Goal: Find contact information: Find contact information

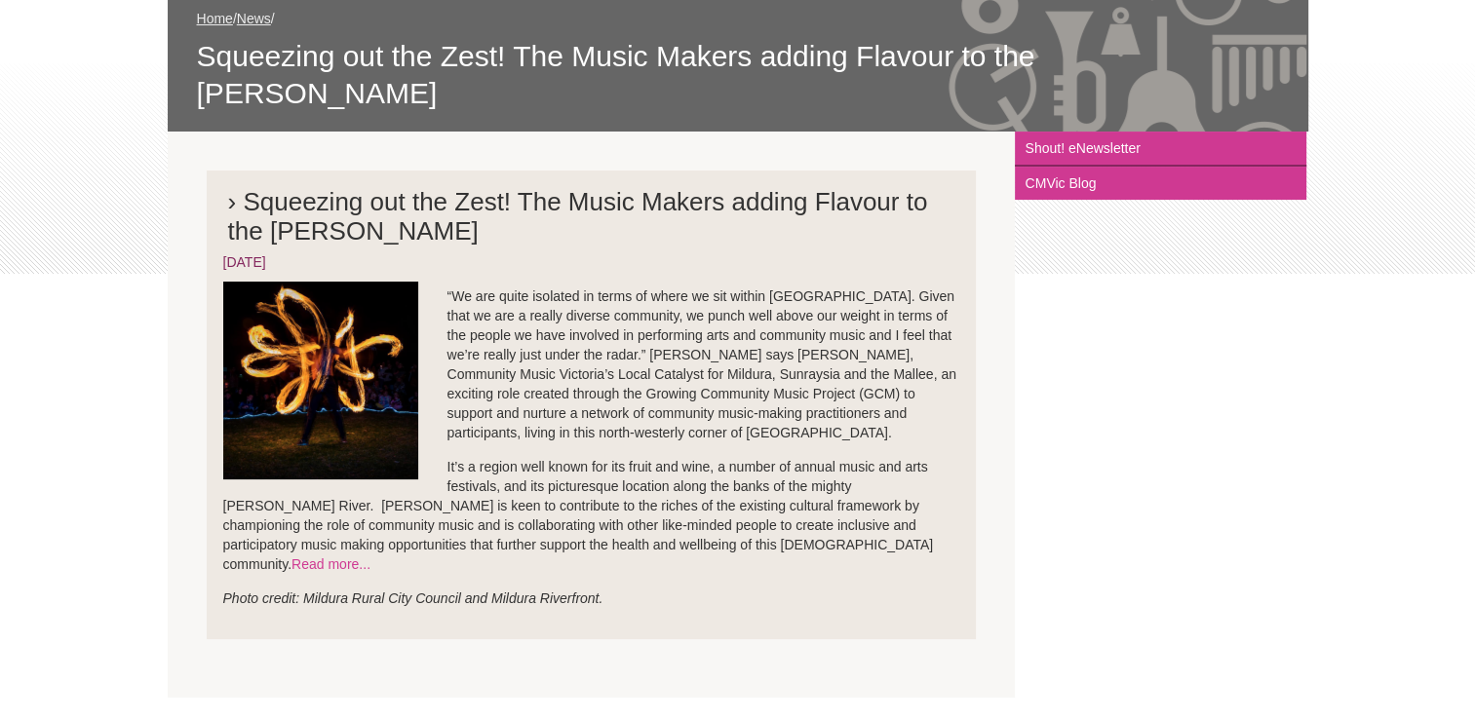
scroll to position [372, 0]
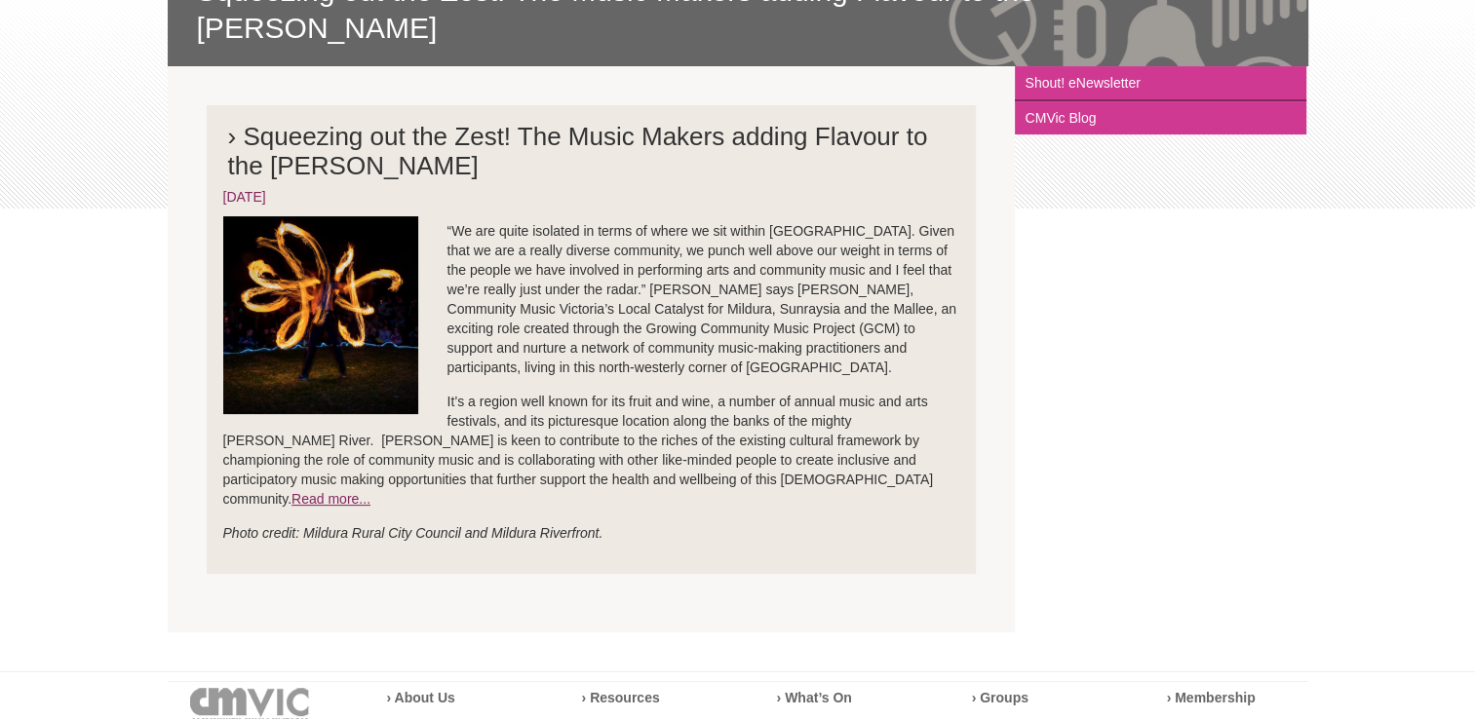
click at [370, 491] on link "Read more..." at bounding box center [330, 499] width 79 height 16
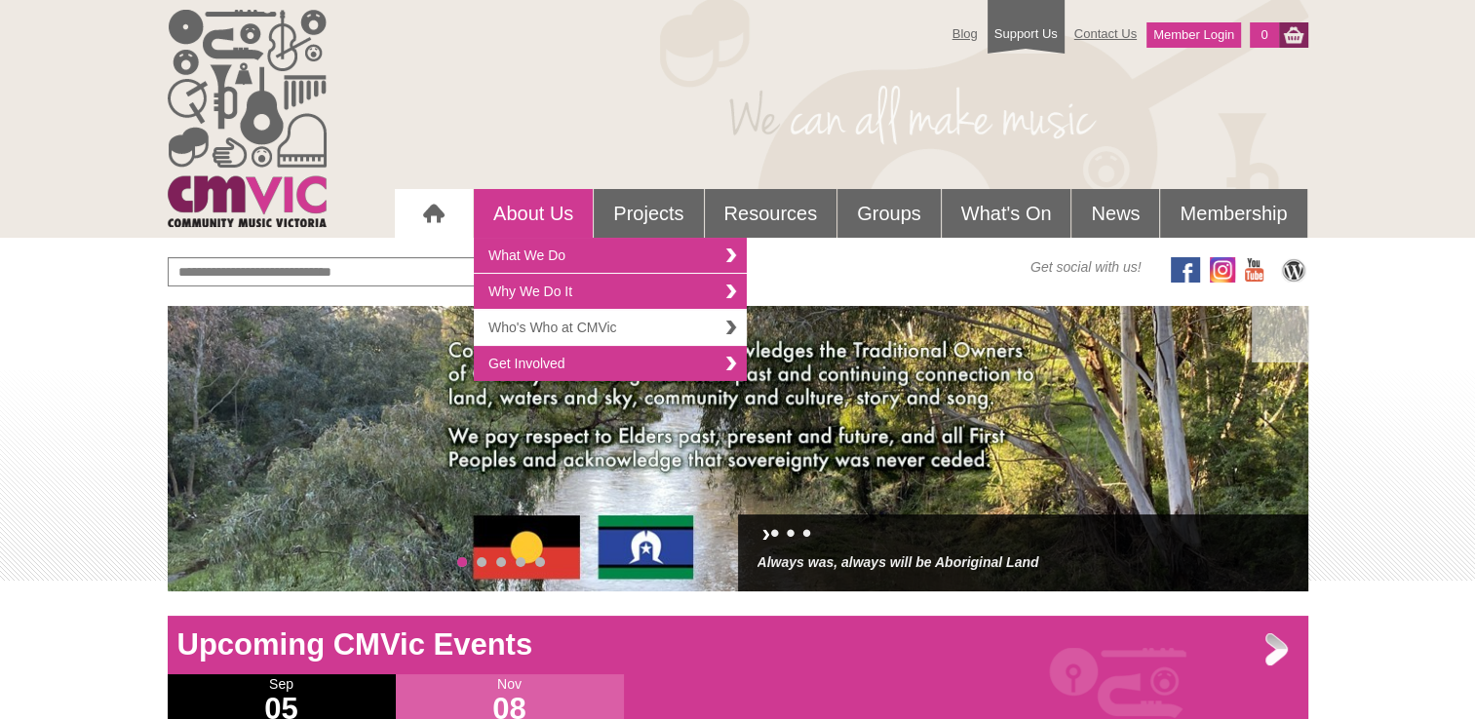
click at [536, 334] on link "Who's Who at CMVic" at bounding box center [610, 328] width 273 height 36
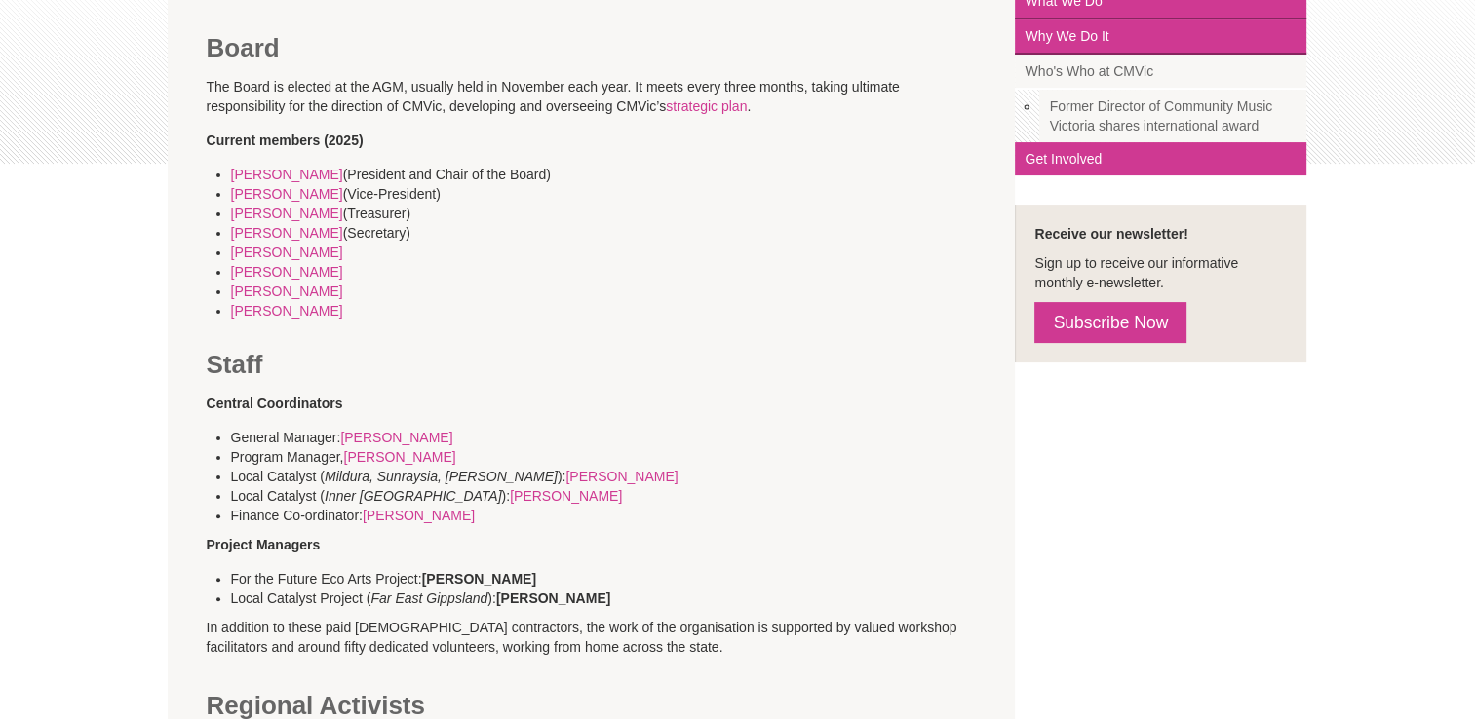
scroll to position [423, 0]
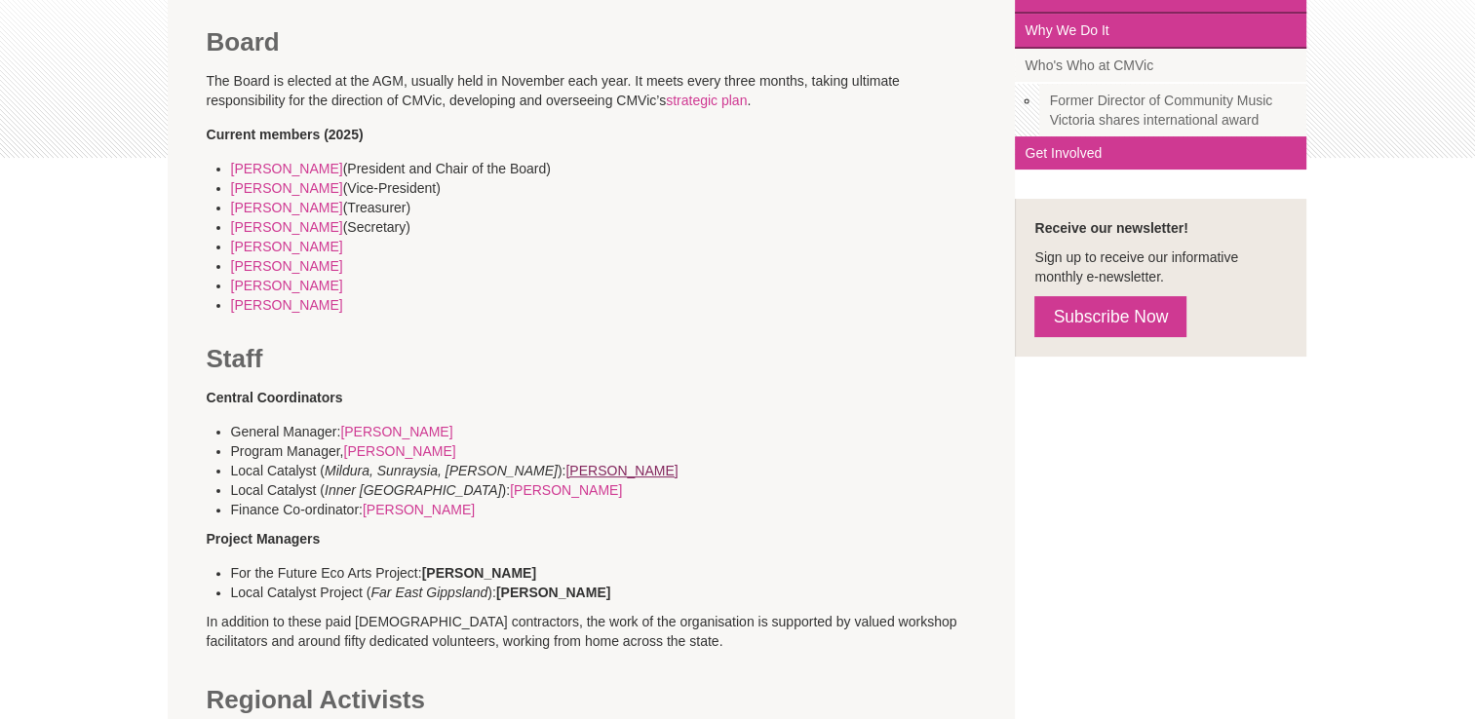
click at [565, 469] on link "Kylie Livingston" at bounding box center [621, 471] width 112 height 16
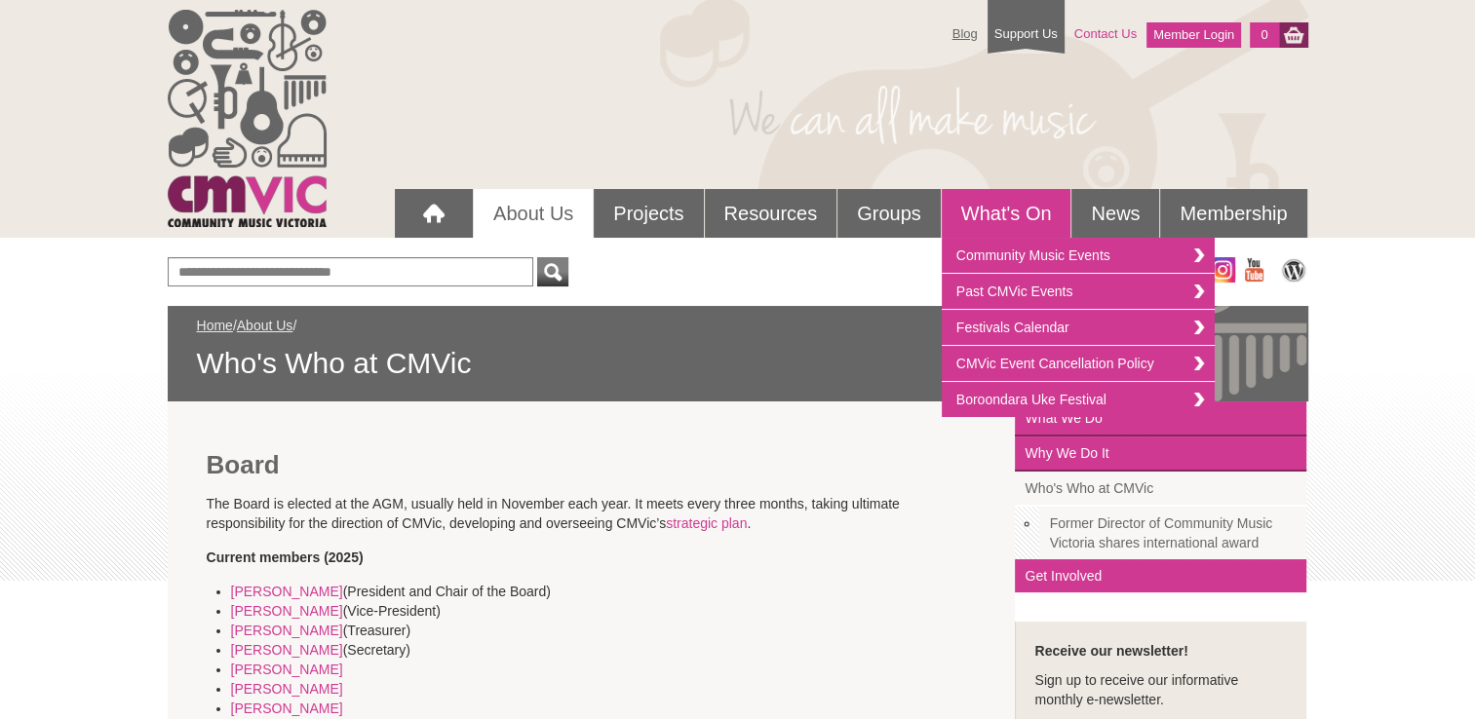
click at [1120, 36] on link "Contact Us" at bounding box center [1105, 34] width 82 height 34
